Goal: Contribute content: Contribute content

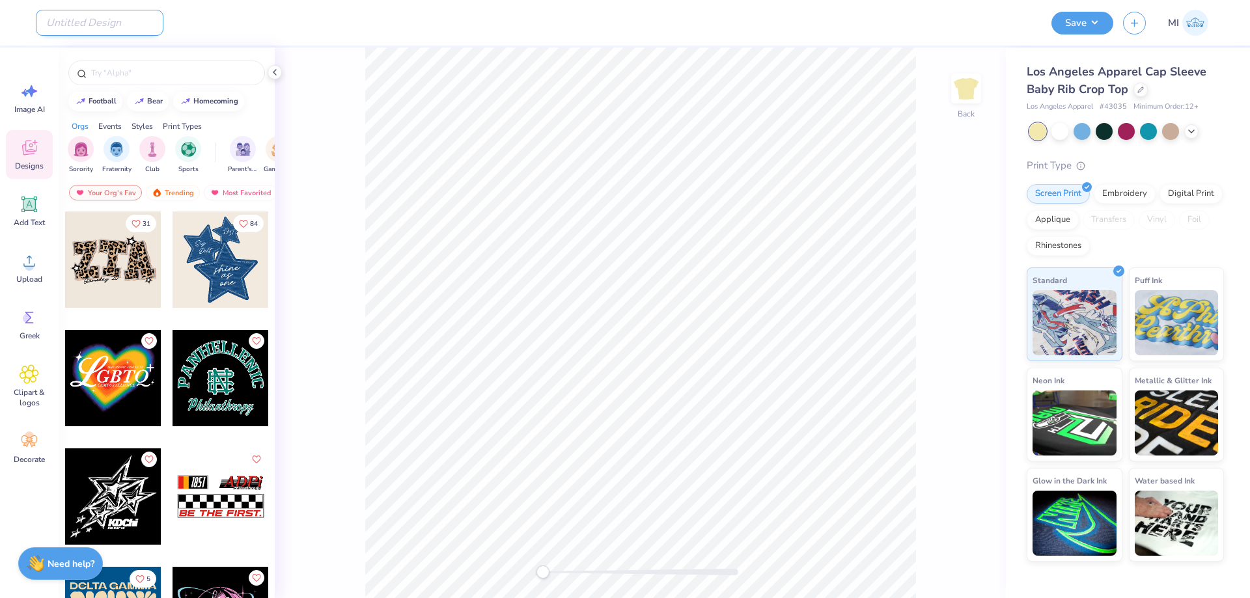
click at [98, 21] on input "Design Title" at bounding box center [100, 23] width 128 height 26
paste input "FPS240125"
type input "FPS240125"
click at [29, 254] on icon at bounding box center [30, 261] width 20 height 20
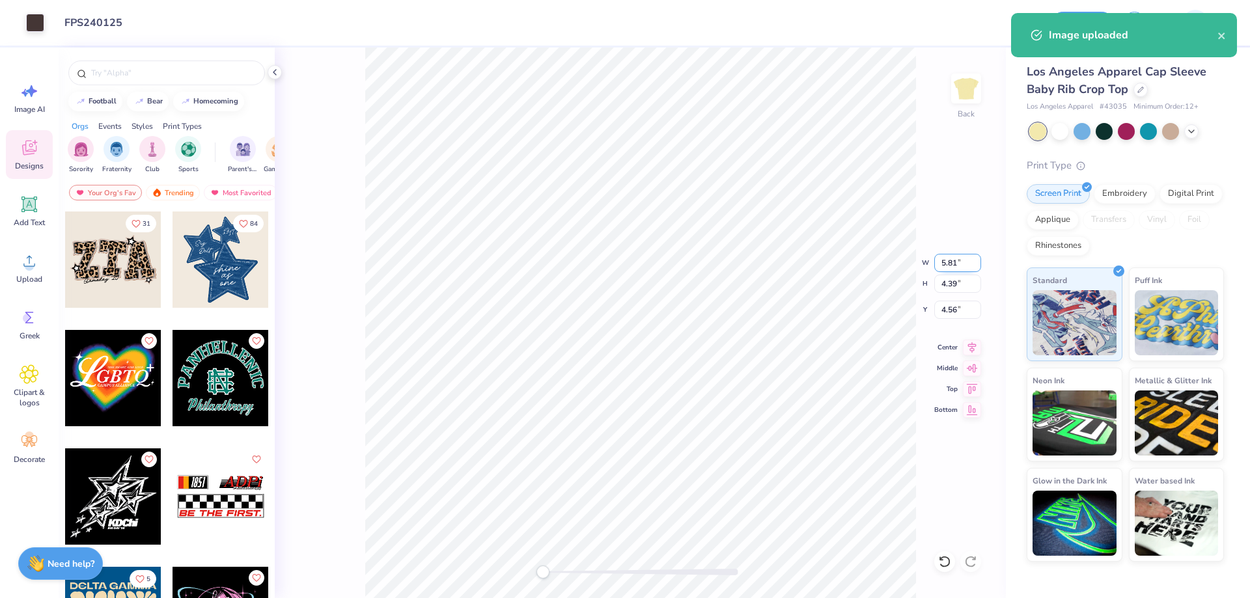
click at [962, 262] on input "5.81" at bounding box center [957, 263] width 47 height 18
type input "3"
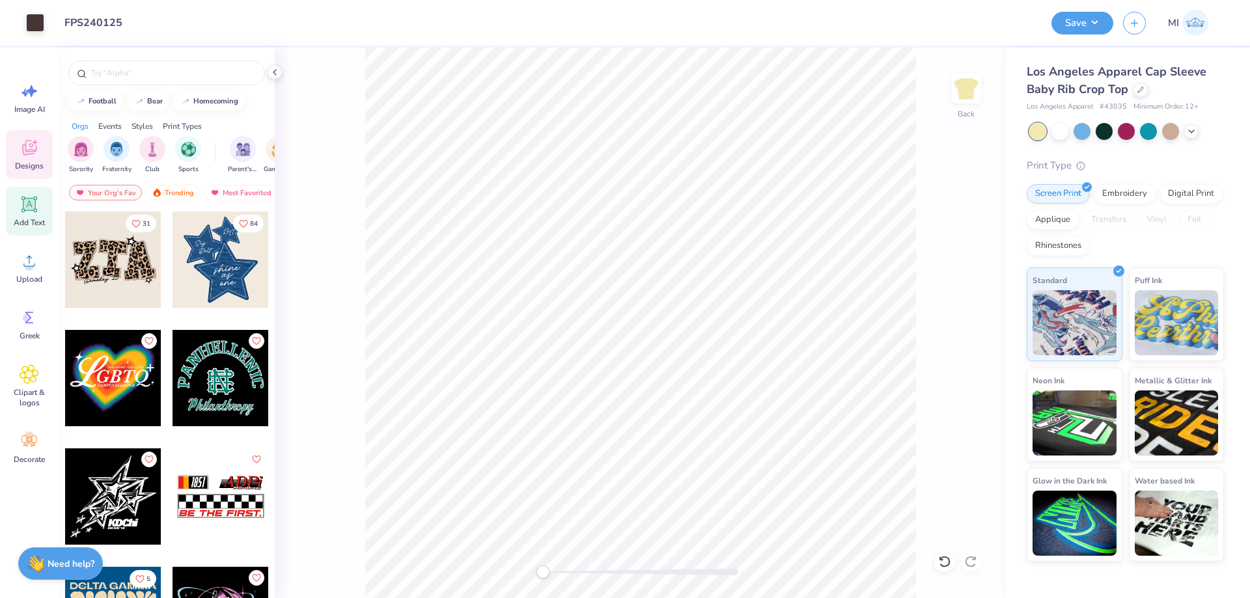
click at [33, 214] on div "Add Text" at bounding box center [29, 211] width 47 height 49
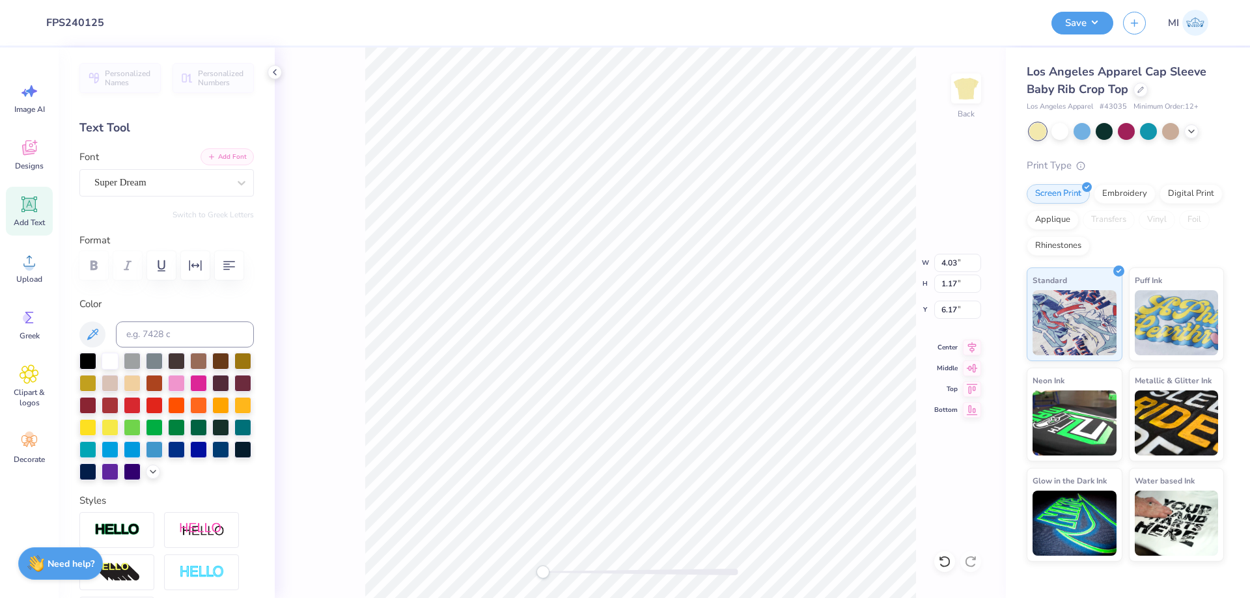
click at [225, 165] on div "Add Font Font Super Dream" at bounding box center [166, 173] width 174 height 47
click at [232, 154] on button "Add Font" at bounding box center [226, 156] width 53 height 17
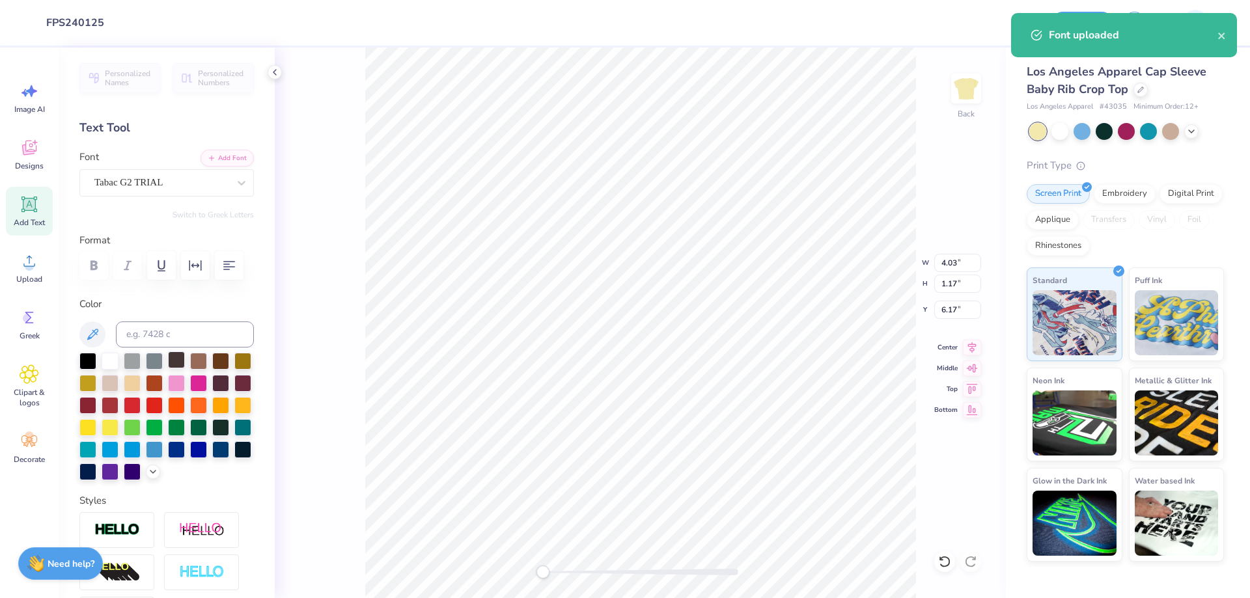
click at [180, 359] on div at bounding box center [176, 359] width 17 height 17
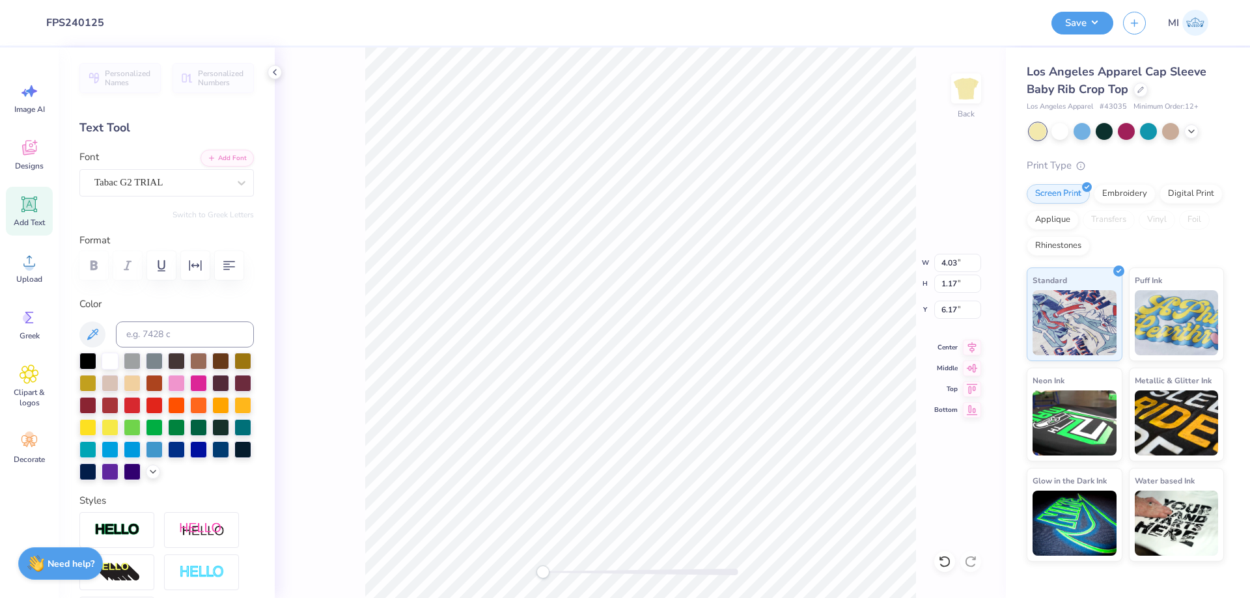
type textarea "g"
type textarea "Gamma Phi"
click at [236, 155] on button "Add Font" at bounding box center [226, 156] width 53 height 17
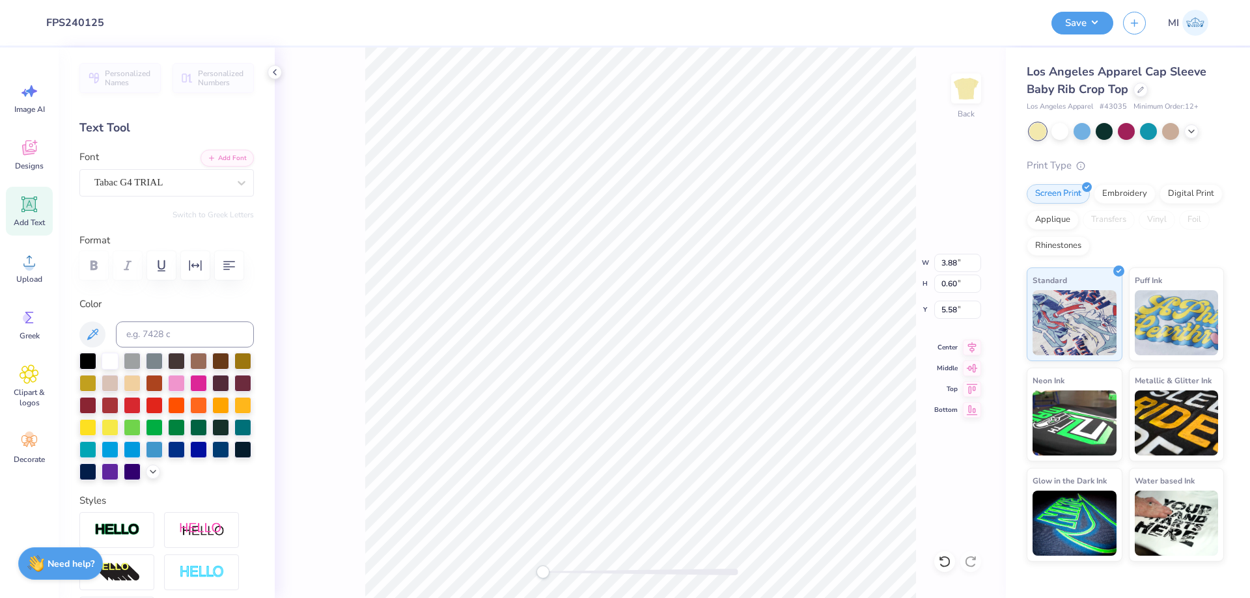
scroll to position [1, 5]
type textarea "PARENTS WEEKEND"
click at [199, 269] on icon "button" at bounding box center [195, 266] width 16 height 16
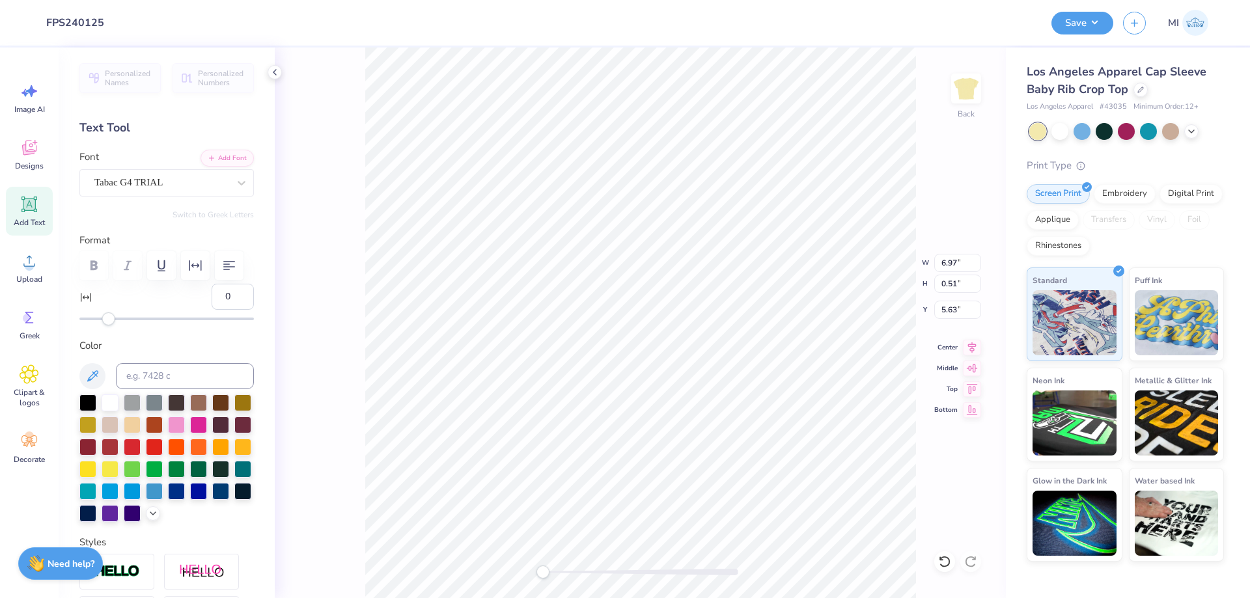
drag, startPoint x: 230, startPoint y: 299, endPoint x: 186, endPoint y: 286, distance: 46.3
click at [212, 293] on input "0" at bounding box center [233, 297] width 42 height 26
type input "30"
type input "5.41"
type input "0.28"
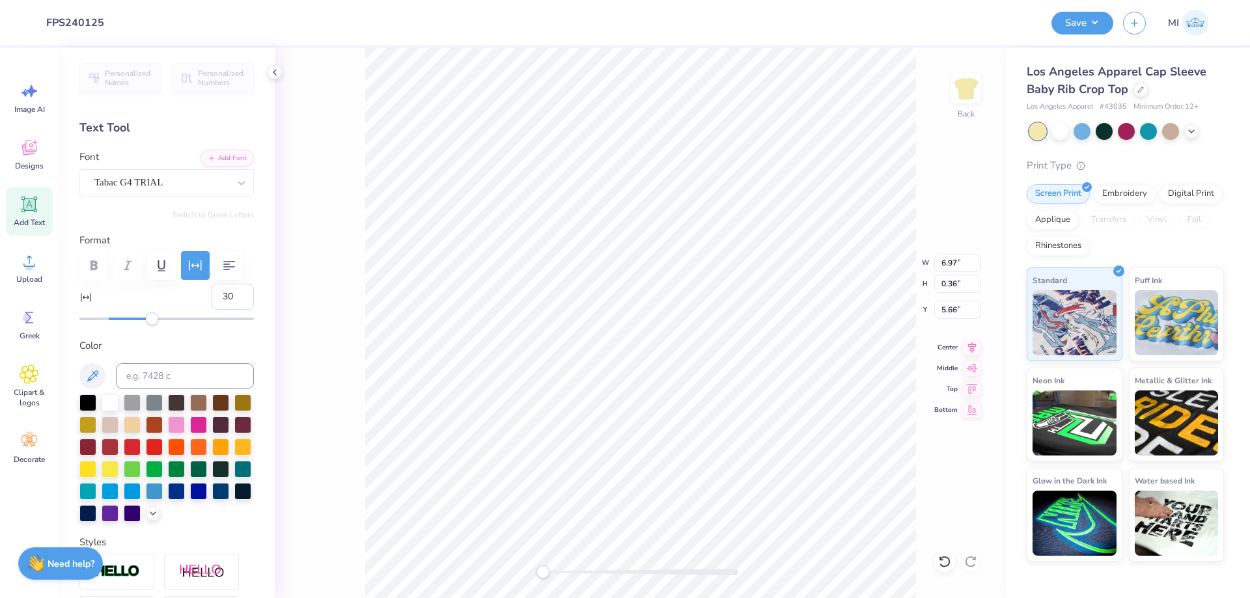
type input "5.89"
type textarea "2025"
click at [573, 577] on div at bounding box center [640, 572] width 195 height 13
type input "1.15"
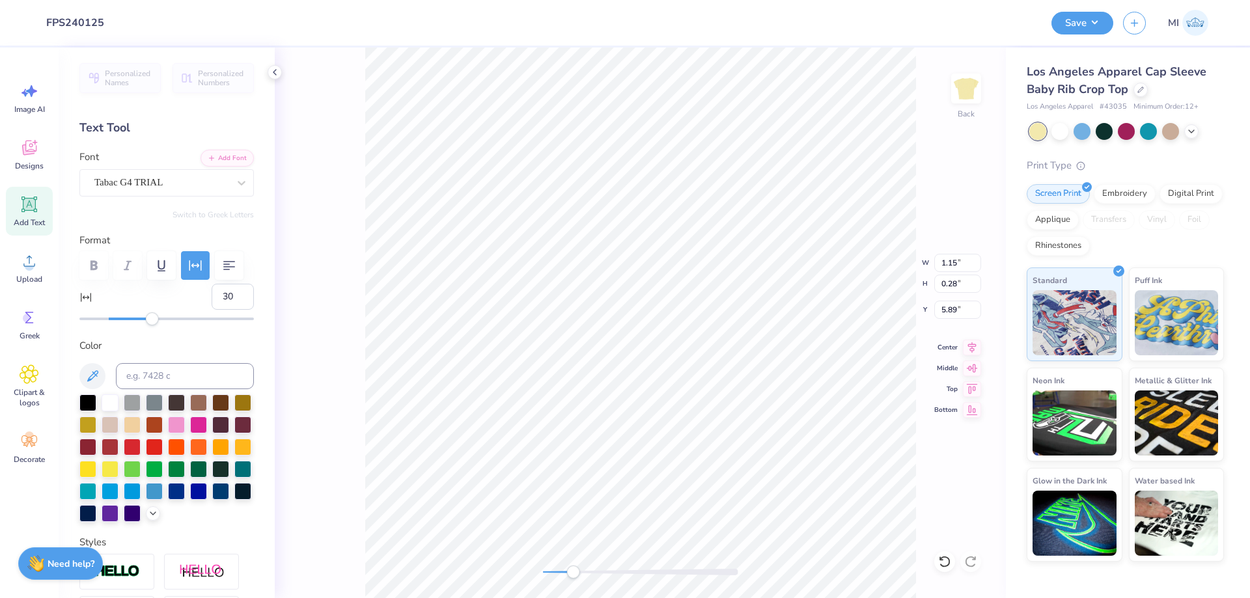
type input "0.27"
type input "6.48"
type input "4.86"
type input "3.00"
type input "2.27"
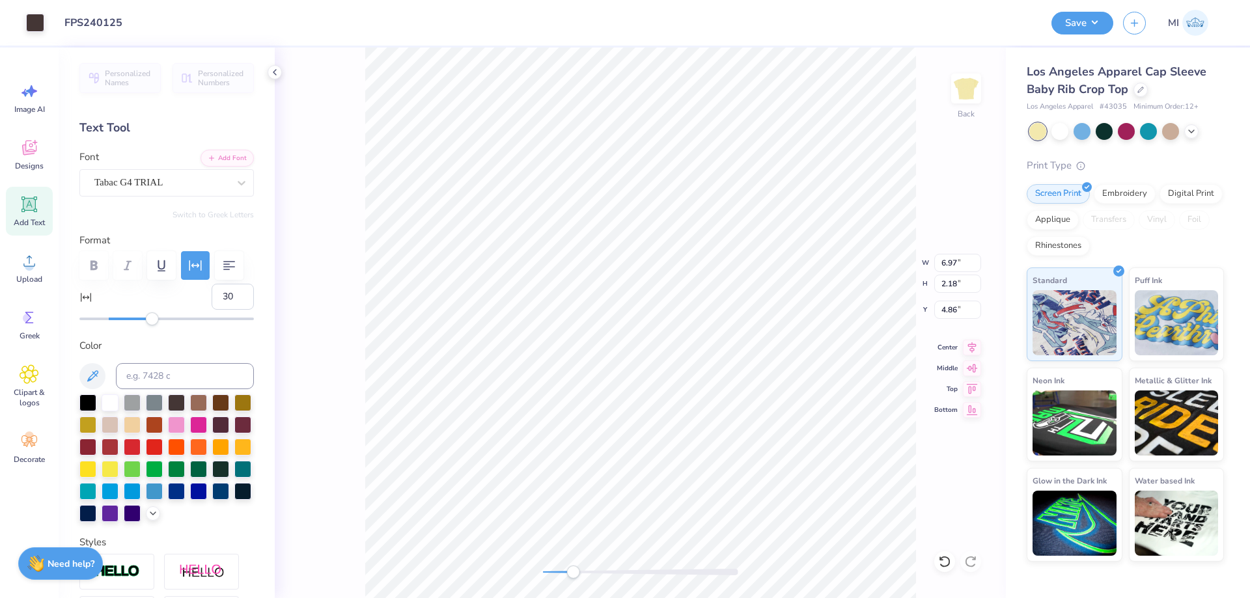
type input "2.45"
type input "4.72"
click at [705, 458] on li "Group" at bounding box center [731, 455] width 102 height 25
click at [654, 448] on li "Group" at bounding box center [678, 455] width 102 height 25
click at [955, 262] on input "5.90" at bounding box center [957, 263] width 47 height 18
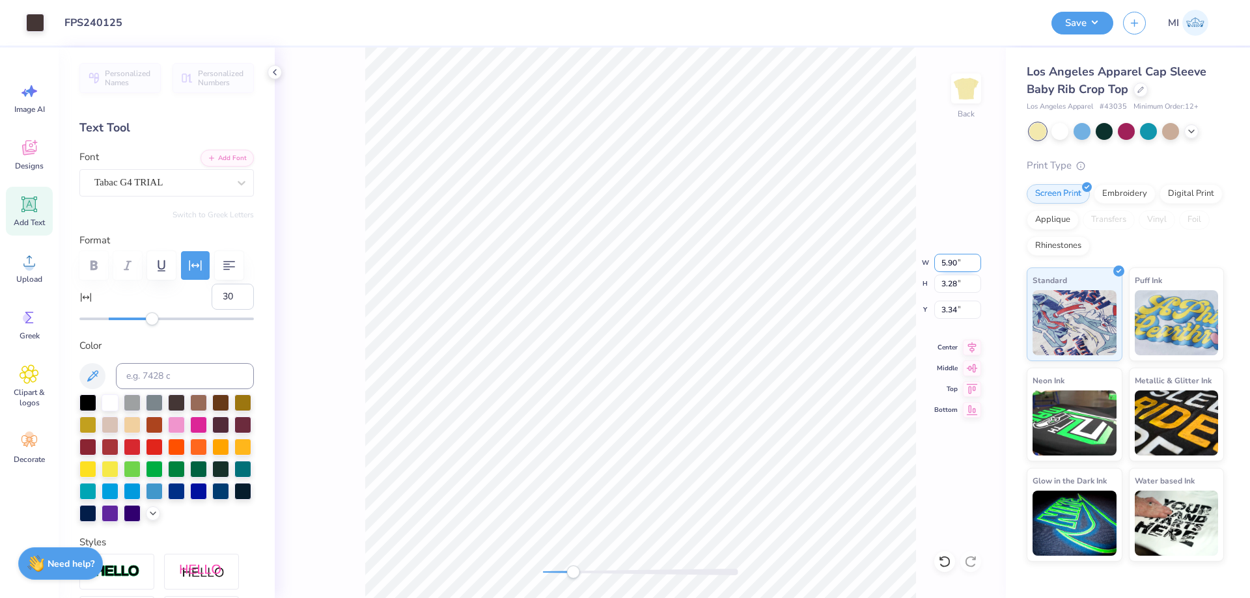
click at [955, 262] on input "5.90" at bounding box center [957, 263] width 47 height 18
drag, startPoint x: 955, startPoint y: 262, endPoint x: 923, endPoint y: 262, distance: 31.9
click at [934, 263] on input "4" at bounding box center [957, 263] width 47 height 18
click at [1060, 128] on div at bounding box center [1059, 130] width 17 height 17
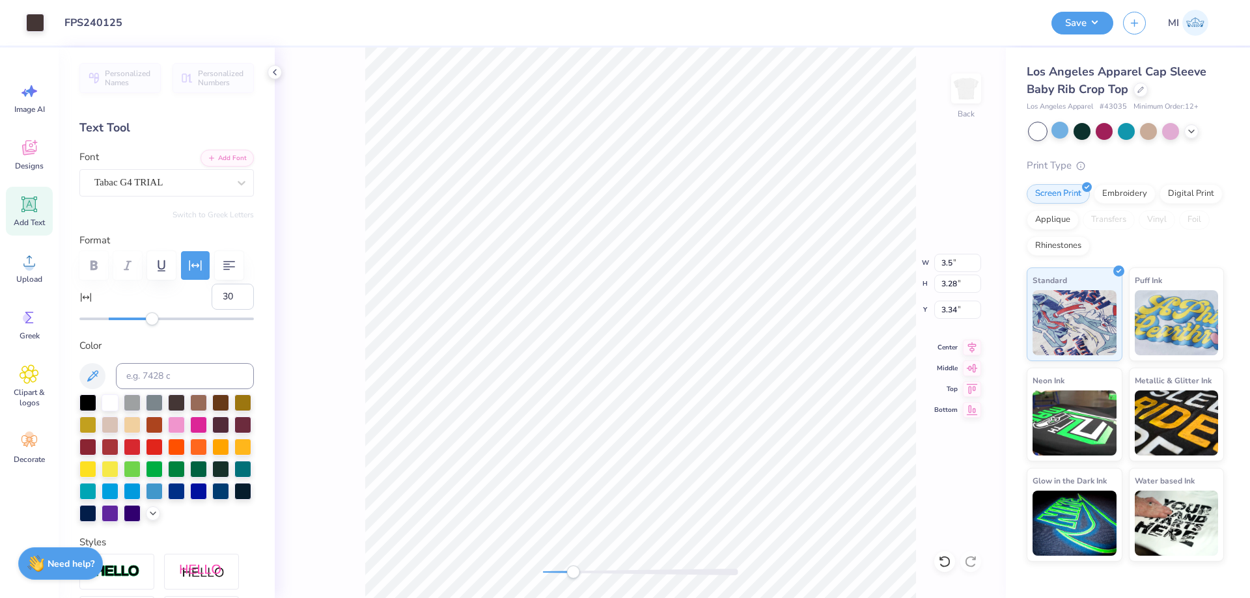
type input "3.50"
type input "1.95"
click at [1190, 132] on icon at bounding box center [1191, 130] width 10 height 10
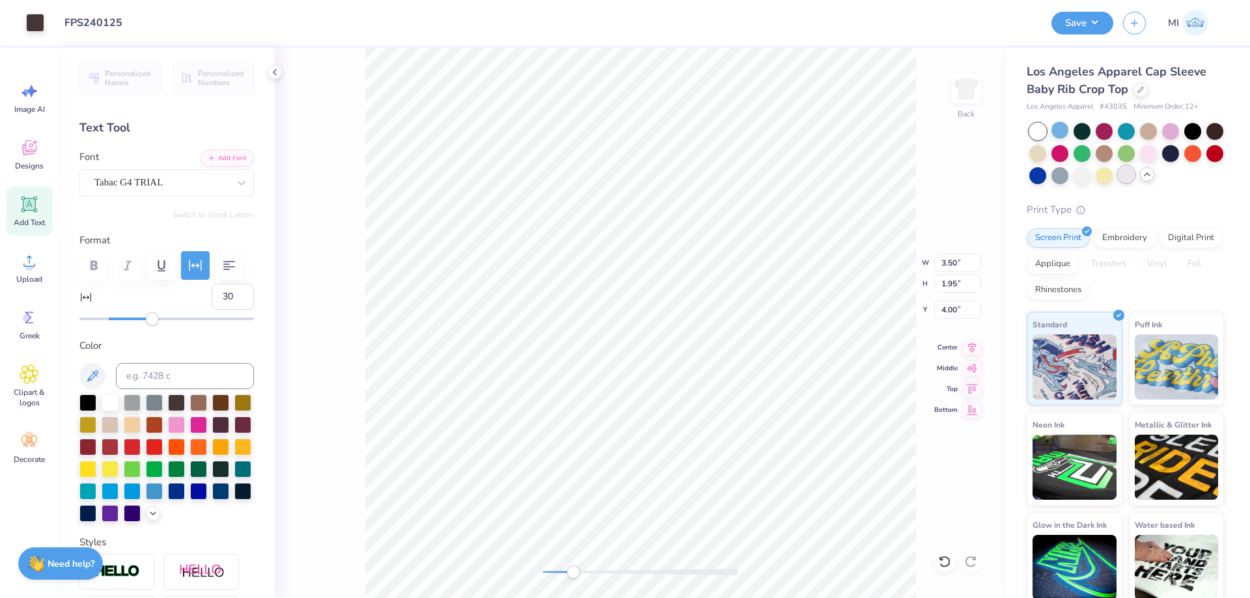
click at [1125, 178] on div at bounding box center [1126, 174] width 17 height 17
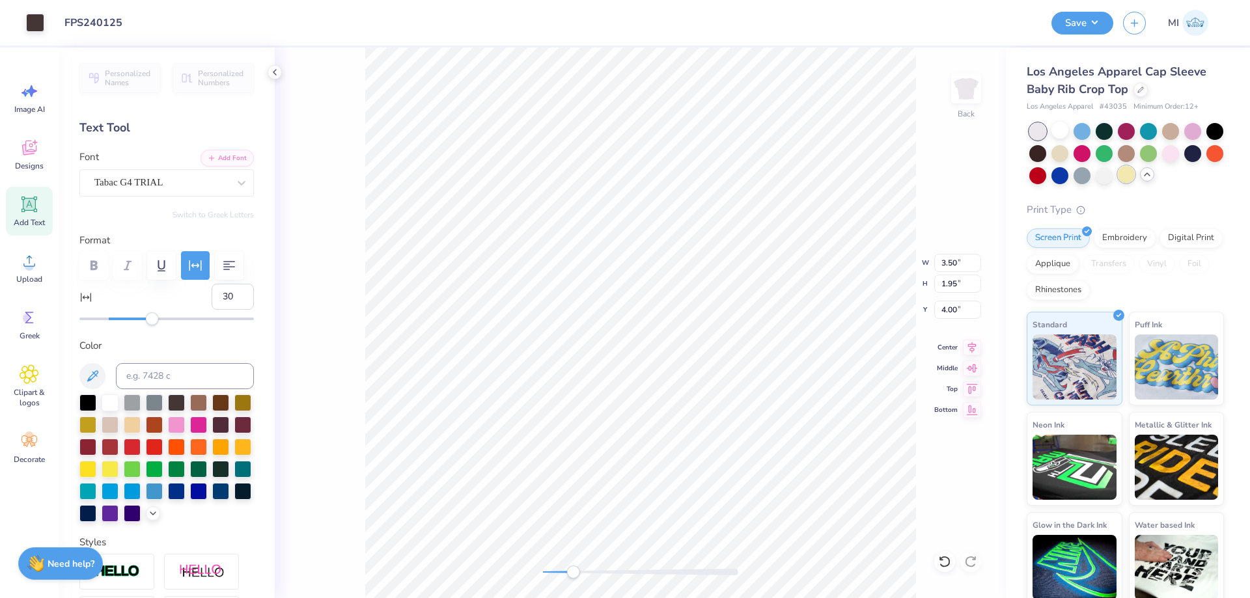
click at [1129, 178] on div at bounding box center [1126, 174] width 17 height 17
drag, startPoint x: 960, startPoint y: 310, endPoint x: 905, endPoint y: 312, distance: 55.4
click at [934, 312] on input "4.00" at bounding box center [957, 310] width 47 height 18
type input "2"
click at [514, 568] on div "Back W 3.50 3.50 " H 1.95 1.95 " Y 2 2 " Center Middle Top Bottom" at bounding box center [640, 323] width 731 height 551
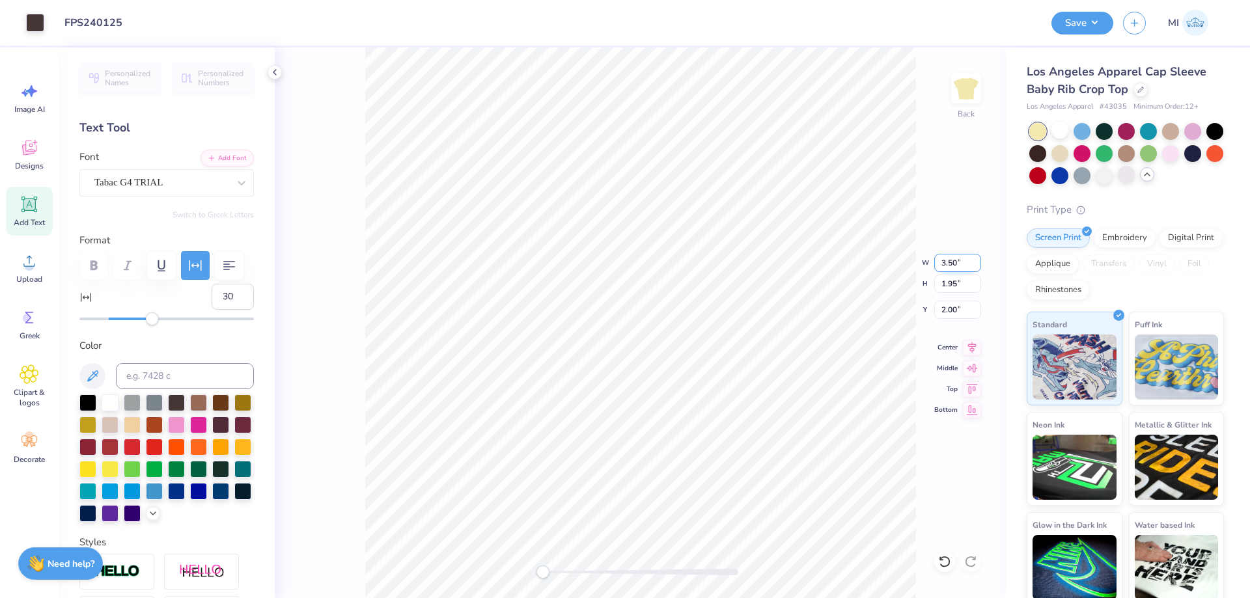
drag, startPoint x: 961, startPoint y: 260, endPoint x: 918, endPoint y: 258, distance: 43.7
click at [934, 258] on input "3.50" at bounding box center [957, 263] width 47 height 18
drag, startPoint x: 959, startPoint y: 257, endPoint x: 879, endPoint y: 257, distance: 80.1
click at [934, 257] on input "4" at bounding box center [957, 263] width 47 height 18
type input "3.5"
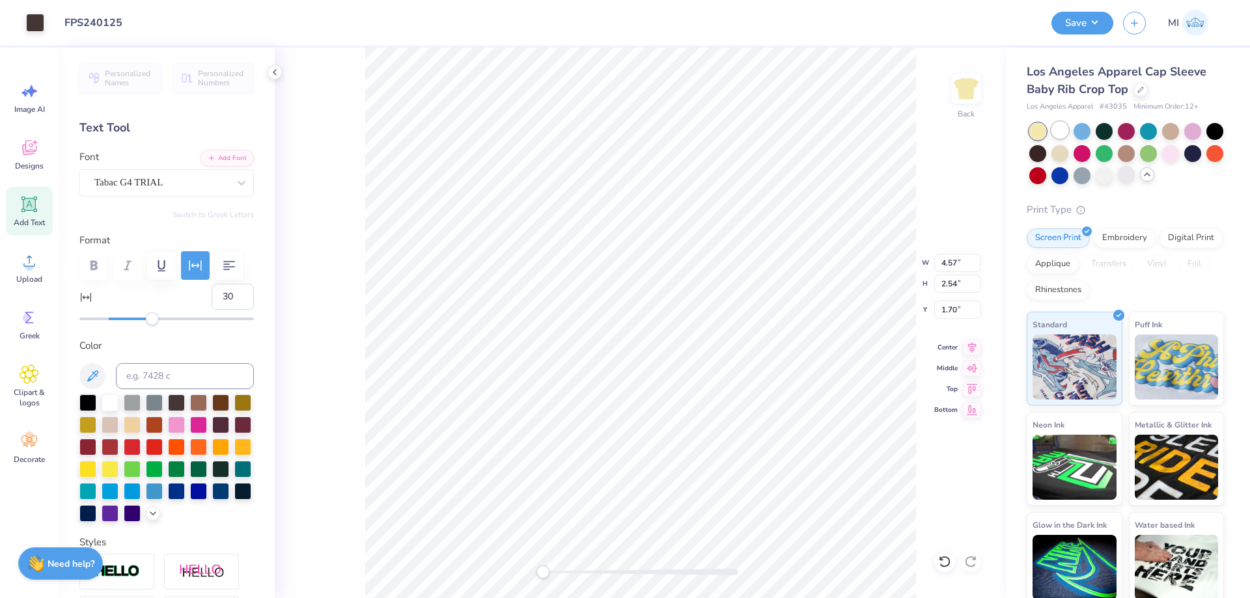
click at [1062, 129] on div at bounding box center [1059, 130] width 17 height 17
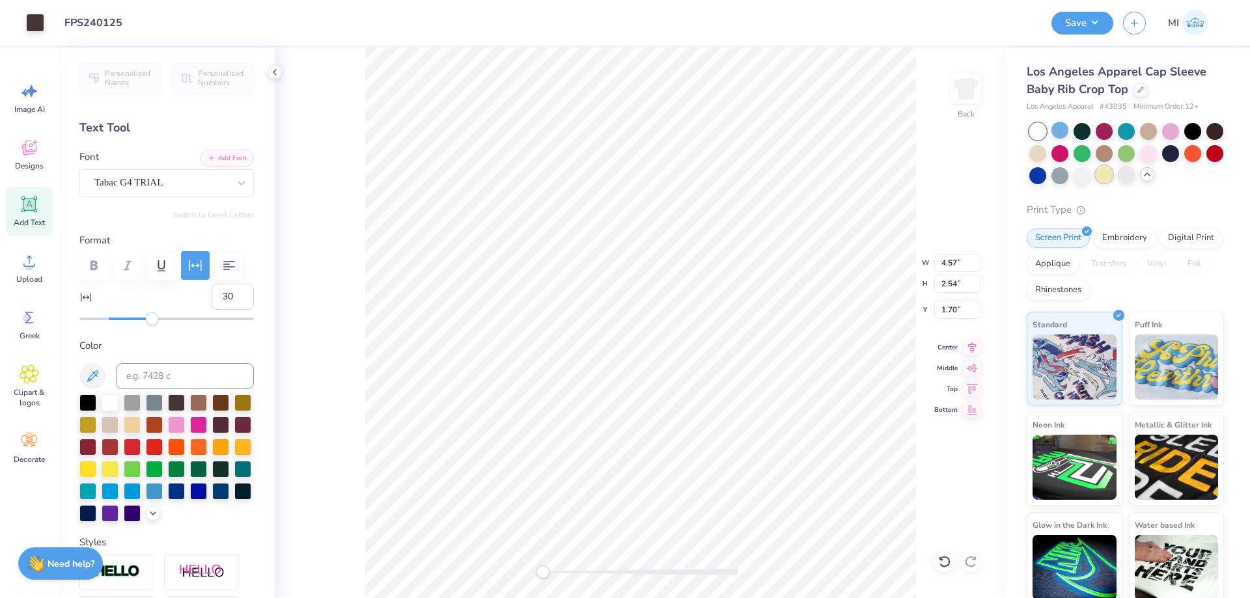
click at [1098, 179] on div at bounding box center [1103, 174] width 17 height 17
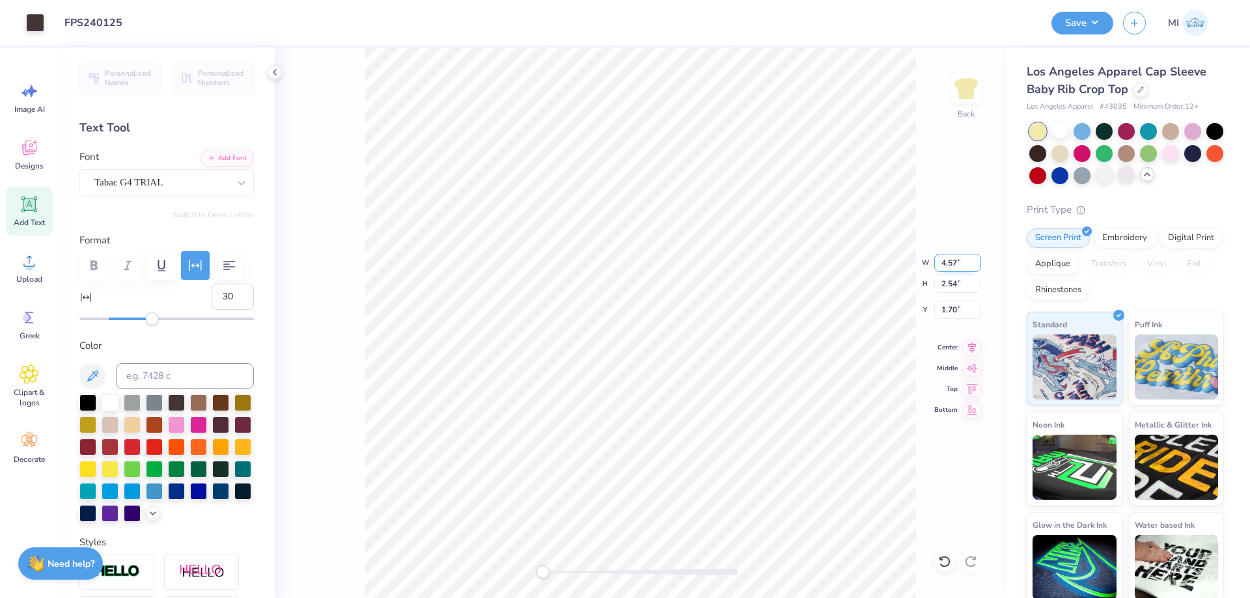
click at [958, 260] on input "4.57" at bounding box center [957, 263] width 47 height 18
click at [1062, 135] on div at bounding box center [1059, 130] width 17 height 17
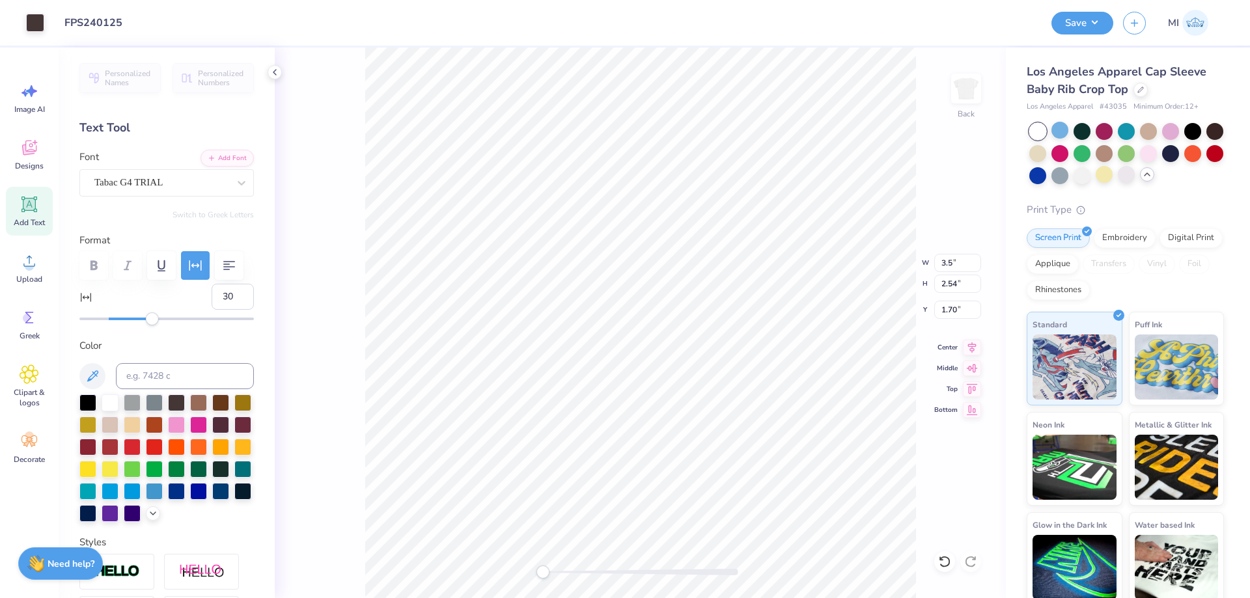
type input "3.50"
type input "1.95"
type input "2.00"
click at [1040, 130] on div at bounding box center [1037, 131] width 17 height 17
click at [1103, 175] on div at bounding box center [1103, 174] width 17 height 17
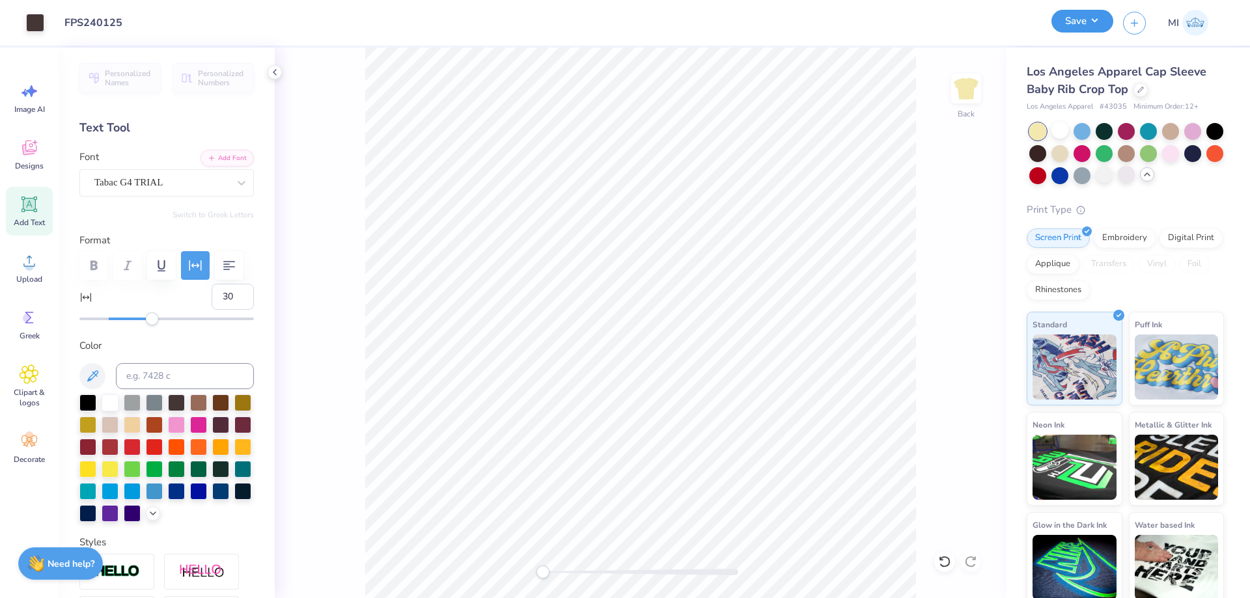
click at [1076, 20] on button "Save" at bounding box center [1082, 21] width 62 height 23
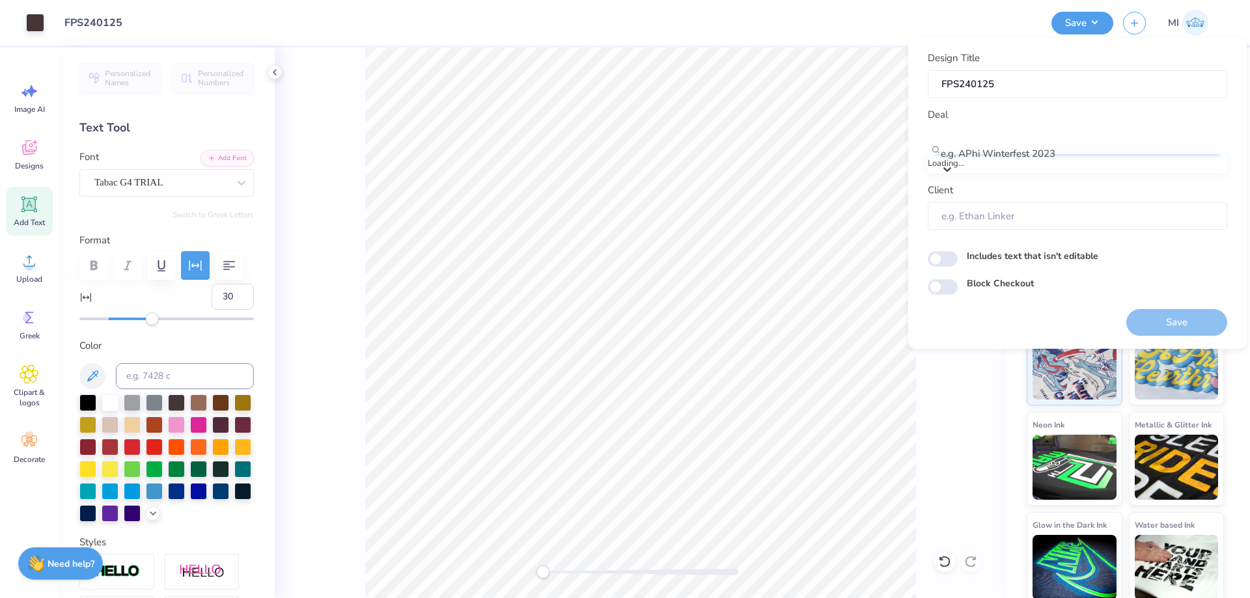
click at [1089, 146] on div at bounding box center [1084, 137] width 284 height 18
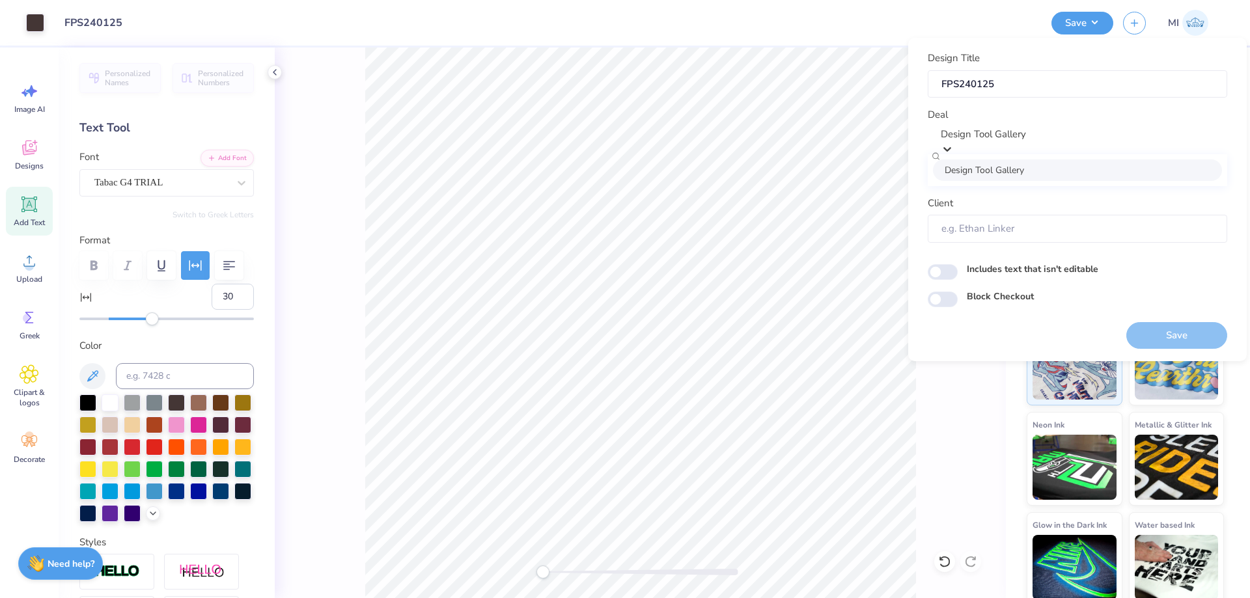
click at [1045, 179] on div "Design Tool Gallery" at bounding box center [1077, 169] width 289 height 21
type input "Design Tool Gallery"
type input "Design Tool Gallery User"
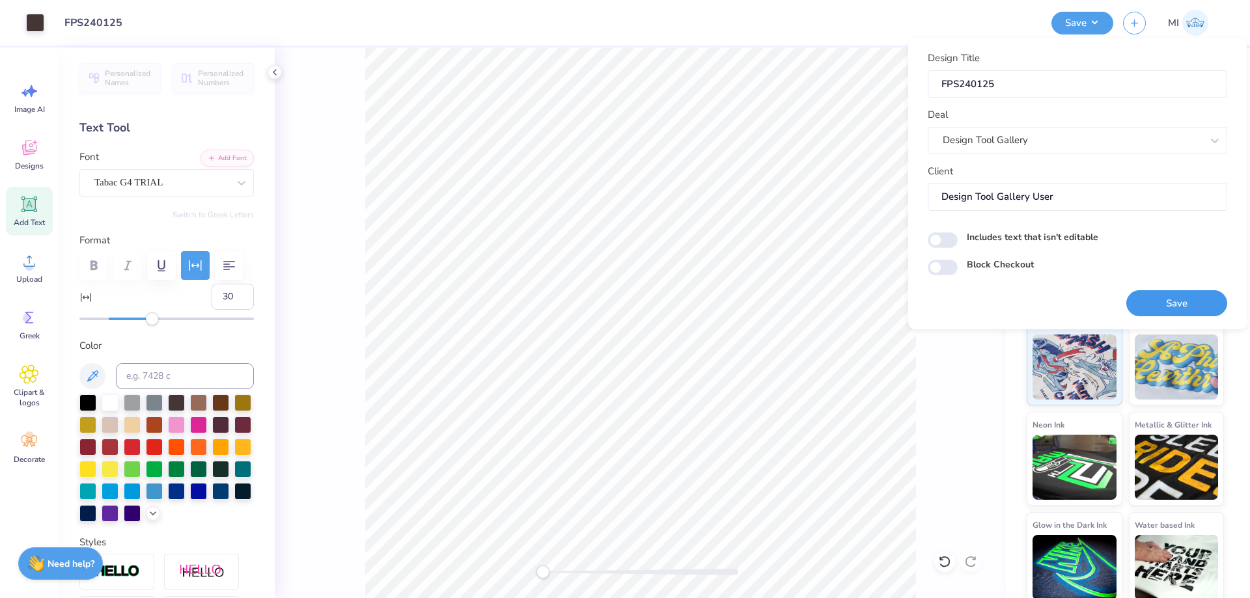
click at [1152, 312] on button "Save" at bounding box center [1176, 303] width 101 height 27
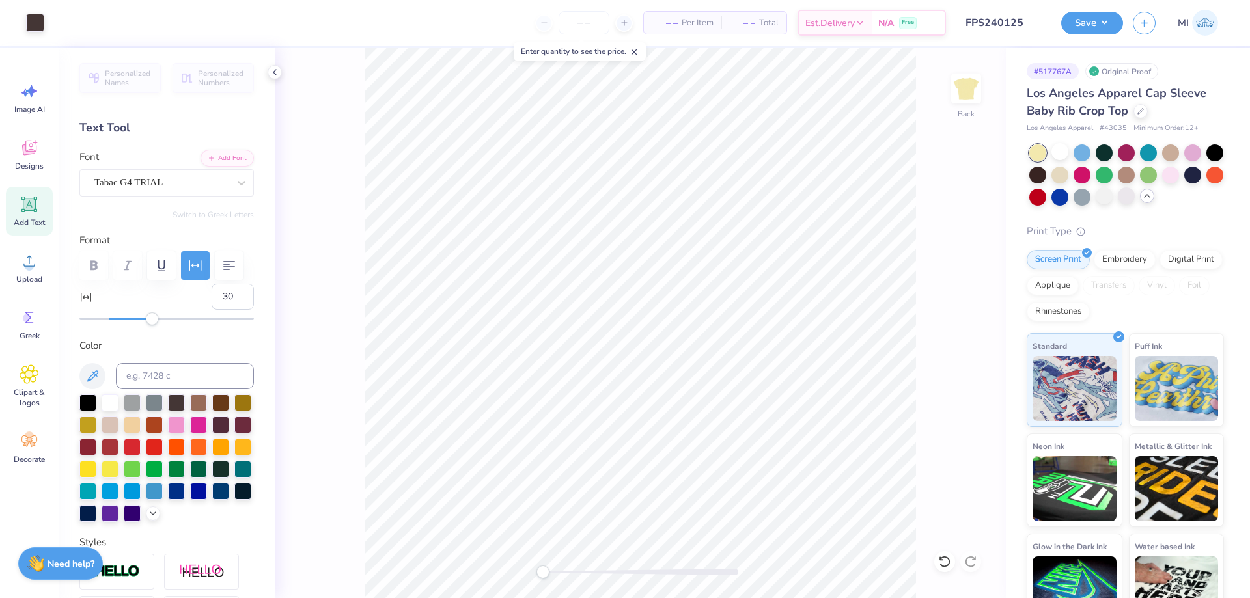
click at [1082, 10] on div "Save MI" at bounding box center [1155, 23] width 189 height 46
click at [1084, 18] on button "Save" at bounding box center [1092, 21] width 62 height 23
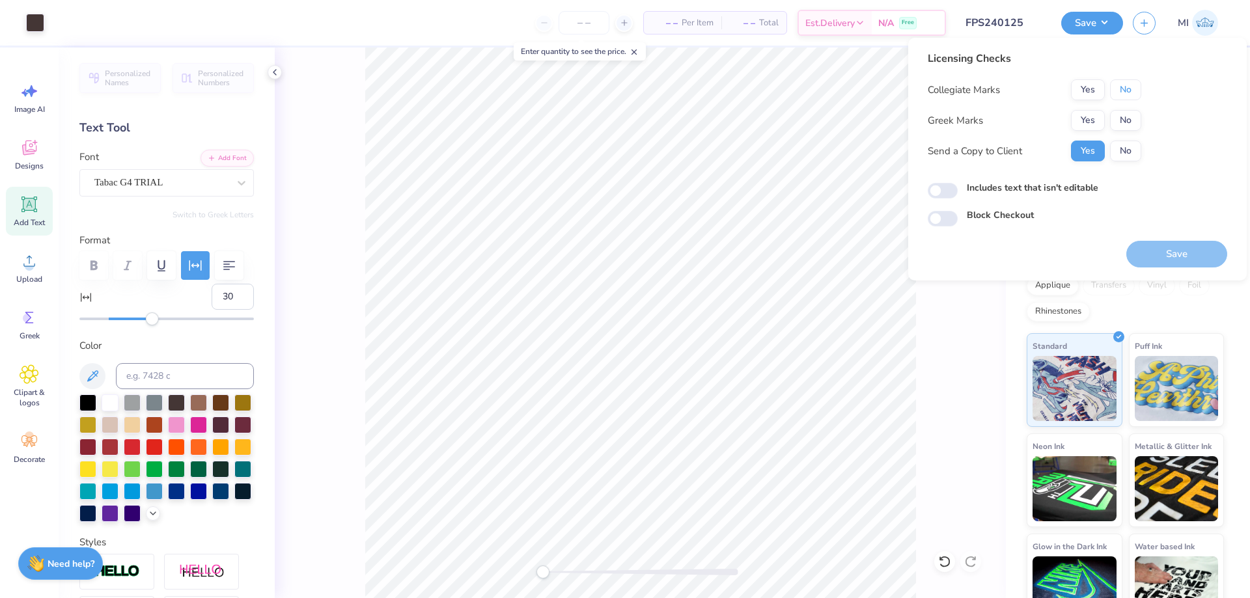
drag, startPoint x: 1115, startPoint y: 86, endPoint x: 1093, endPoint y: 109, distance: 31.3
click at [1114, 87] on button "No" at bounding box center [1125, 89] width 31 height 21
click at [1092, 109] on div "Collegiate Marks Yes No Greek Marks Yes No Send a Copy to Client Yes No" at bounding box center [1033, 120] width 213 height 82
click at [1090, 115] on button "Yes" at bounding box center [1088, 120] width 34 height 21
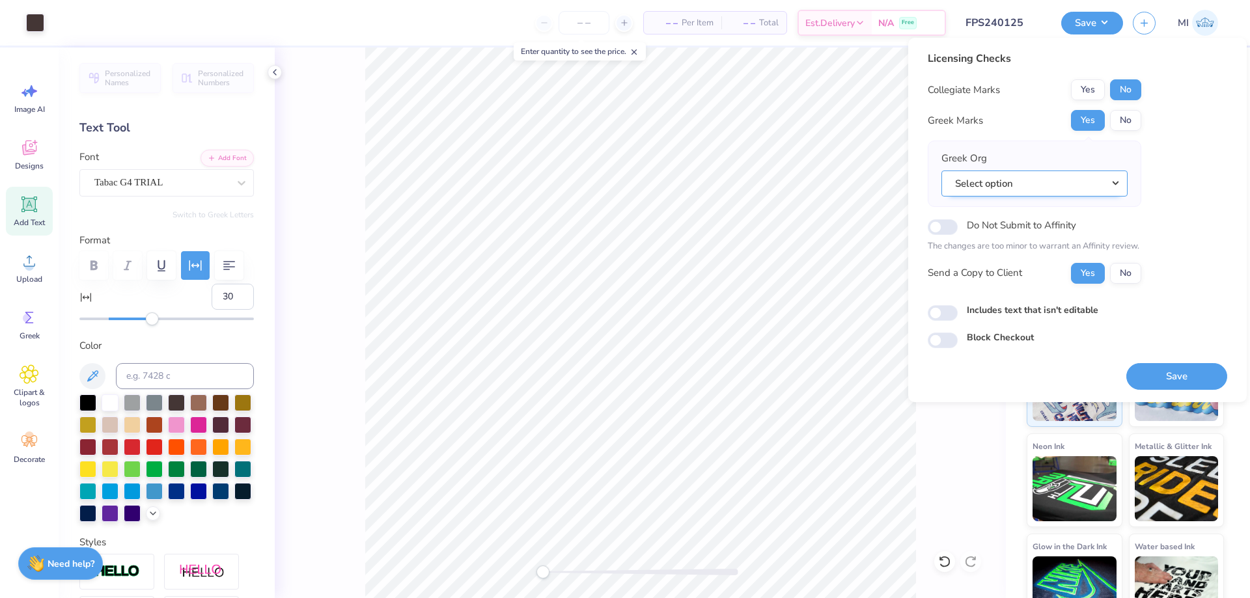
drag, startPoint x: 1023, startPoint y: 175, endPoint x: 1032, endPoint y: 196, distance: 22.7
click at [1023, 176] on button "Select option" at bounding box center [1034, 184] width 186 height 27
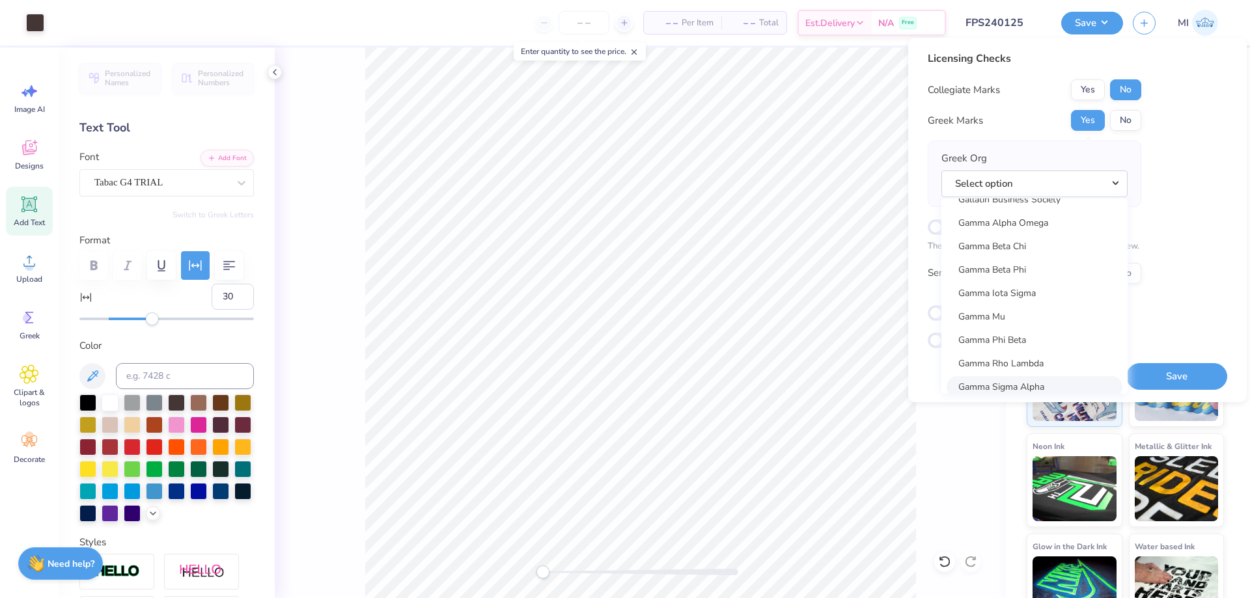
scroll to position [4079, 0]
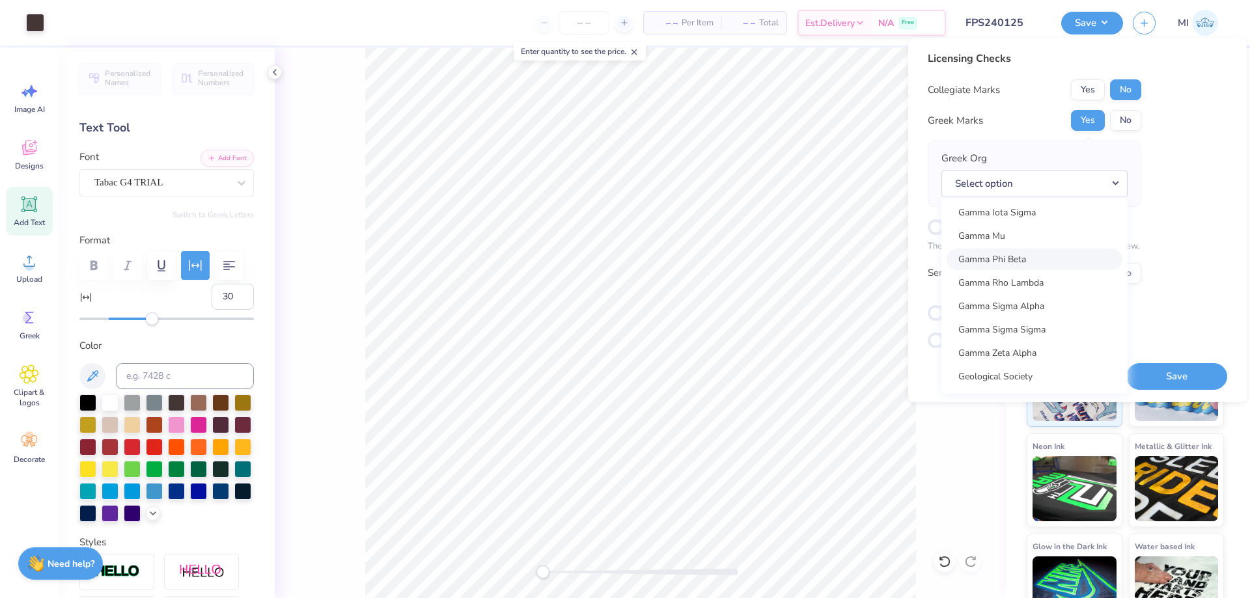
click at [1021, 262] on link "Gamma Phi Beta" at bounding box center [1034, 259] width 176 height 21
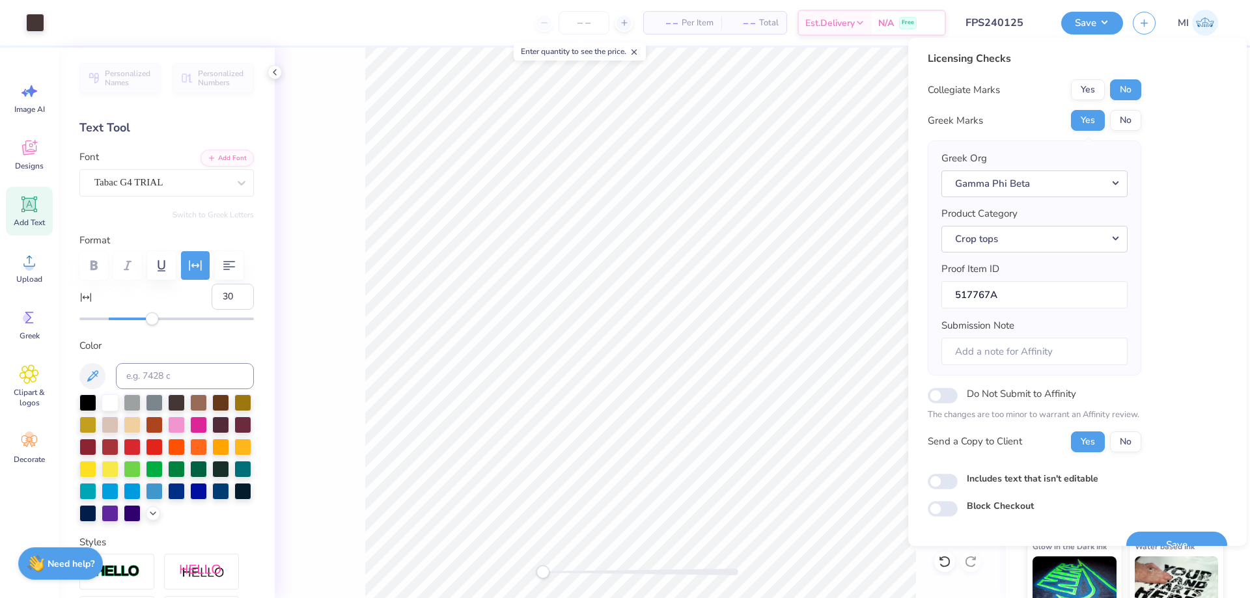
click at [1187, 529] on div "Save" at bounding box center [1176, 537] width 101 height 41
click at [1184, 535] on button "Save" at bounding box center [1176, 545] width 101 height 27
